Goal: Task Accomplishment & Management: Manage account settings

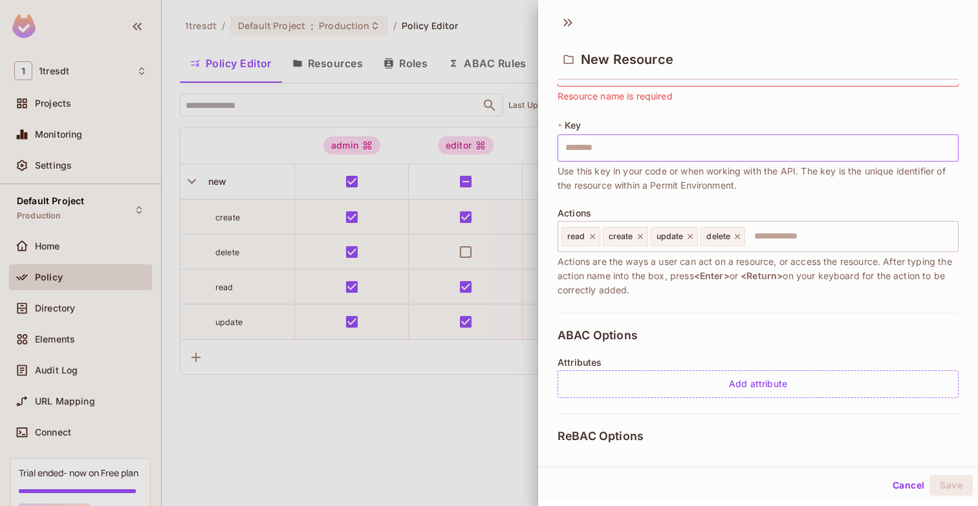
scroll to position [171, 0]
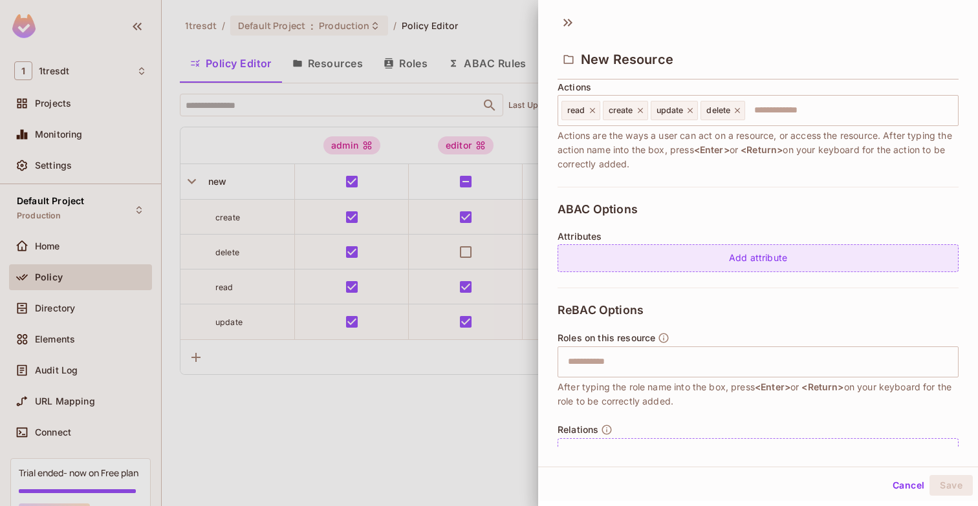
click at [789, 248] on div "Add attribute" at bounding box center [757, 258] width 401 height 28
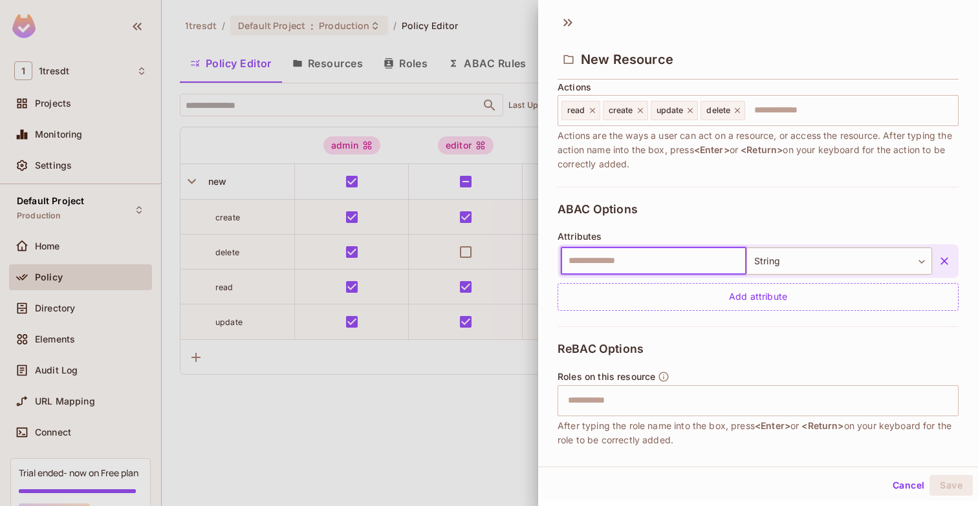
scroll to position [244, 0]
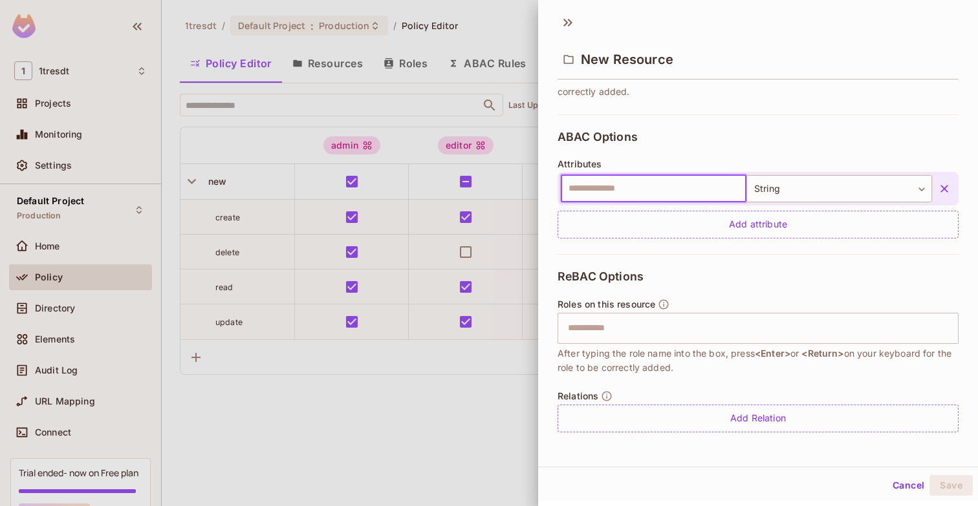
click at [603, 394] on icon "button" at bounding box center [607, 397] width 12 height 12
click at [417, 363] on div at bounding box center [489, 253] width 978 height 506
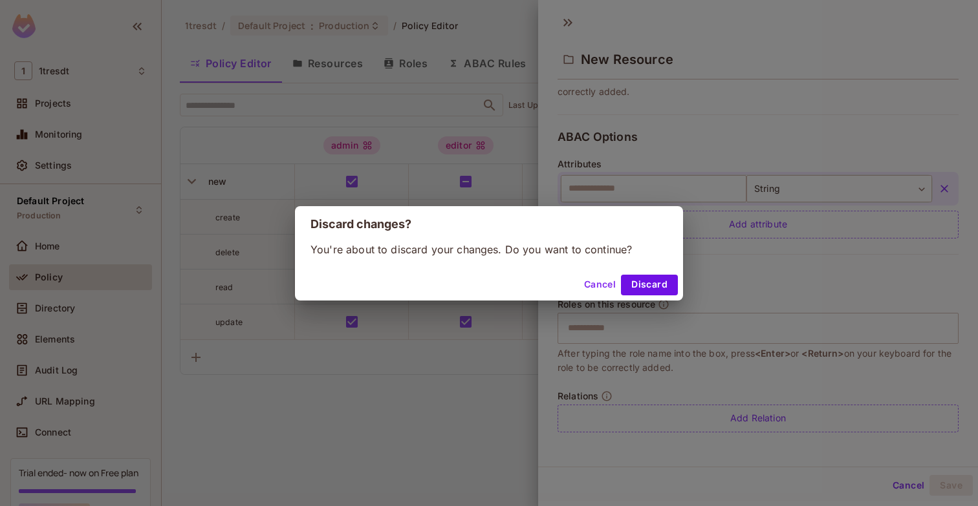
click at [660, 274] on div "Cancel Discard" at bounding box center [489, 285] width 388 height 31
click at [653, 281] on button "Discard" at bounding box center [649, 285] width 57 height 21
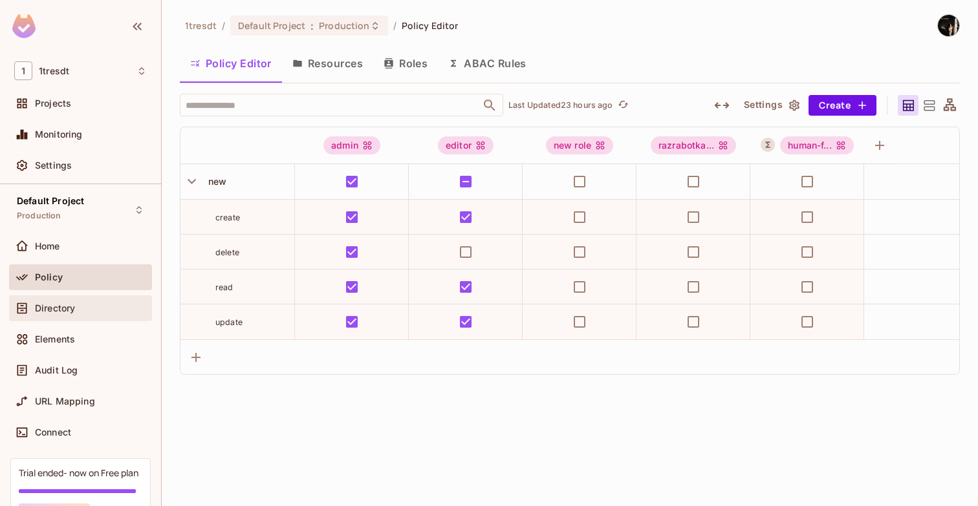
click at [79, 305] on div "Directory" at bounding box center [91, 308] width 112 height 10
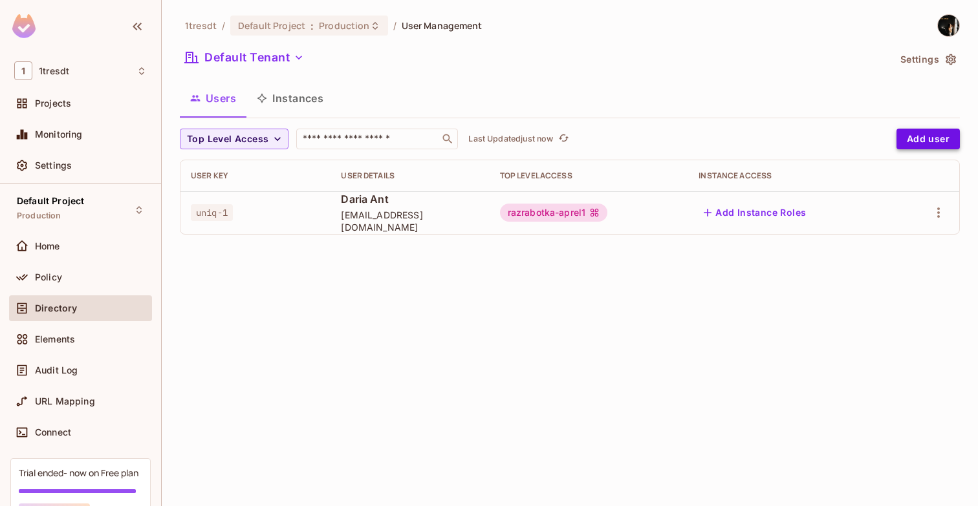
click at [927, 146] on button "Add user" at bounding box center [927, 139] width 63 height 21
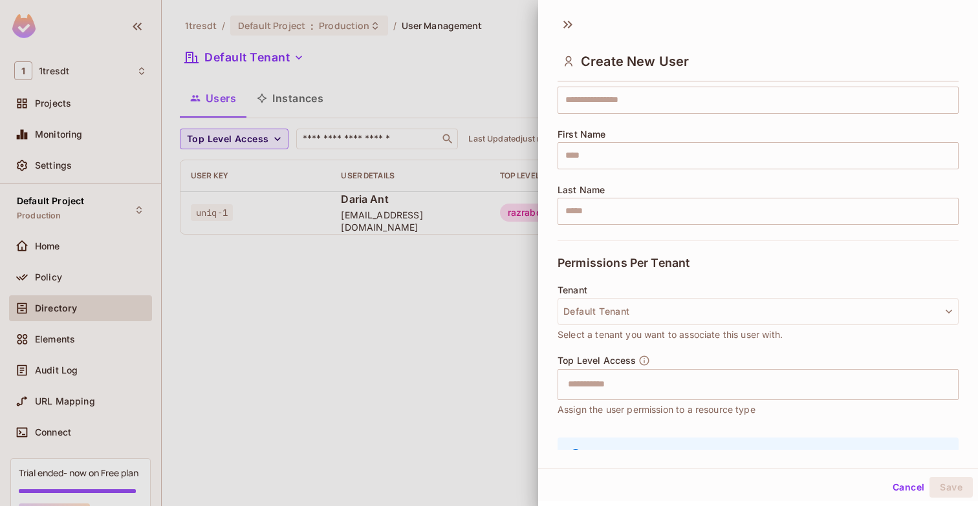
scroll to position [193, 0]
